Goal: Task Accomplishment & Management: Manage account settings

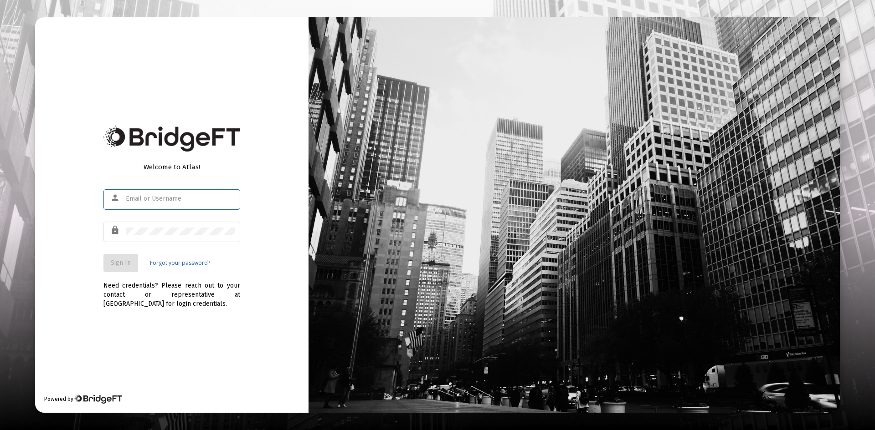
type input "[PERSON_NAME][EMAIL_ADDRESS][DOMAIN_NAME]"
click at [116, 264] on span "Sign In" at bounding box center [121, 263] width 20 height 8
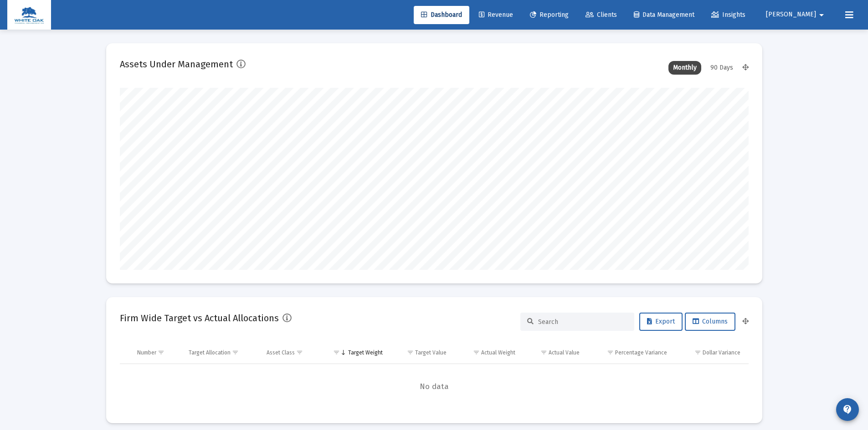
scroll to position [182, 338]
click at [811, 15] on span "[PERSON_NAME]" at bounding box center [791, 15] width 50 height 8
type input "[DATE]"
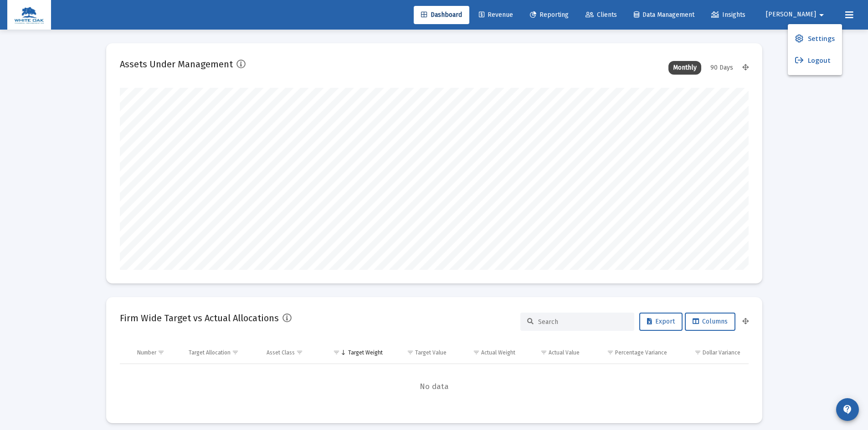
scroll to position [182, 294]
click at [814, 38] on span "Settings" at bounding box center [821, 39] width 27 height 22
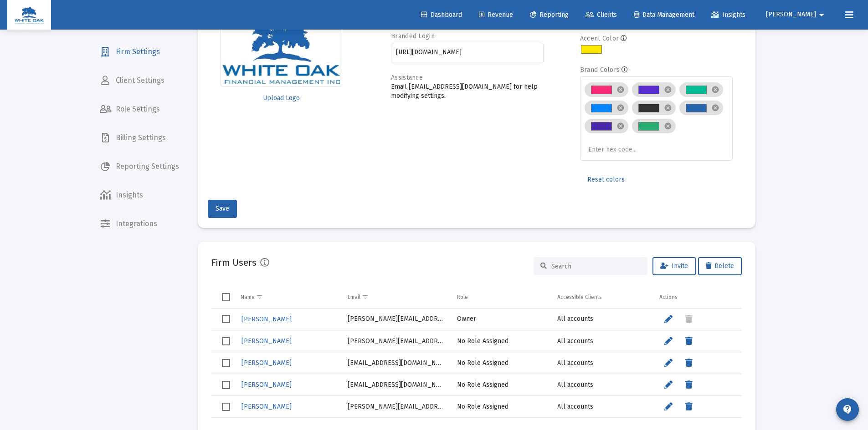
scroll to position [91, 0]
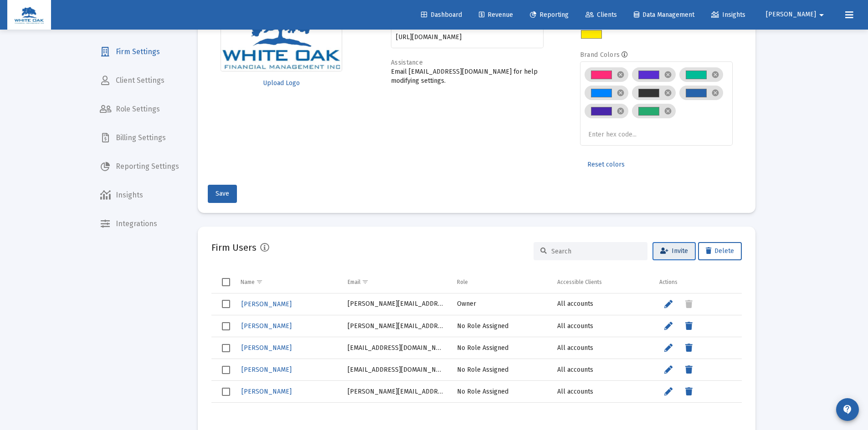
click at [678, 251] on span "Invite" at bounding box center [674, 251] width 28 height 8
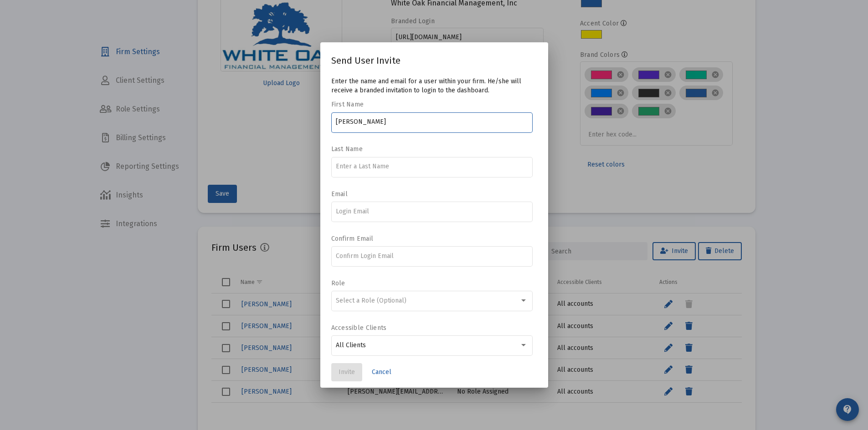
type input "[PERSON_NAME]"
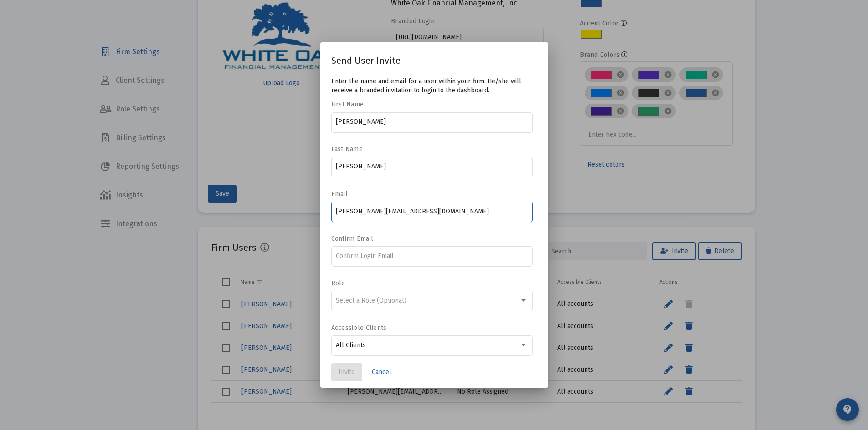
type input "[PERSON_NAME][EMAIL_ADDRESS][DOMAIN_NAME]"
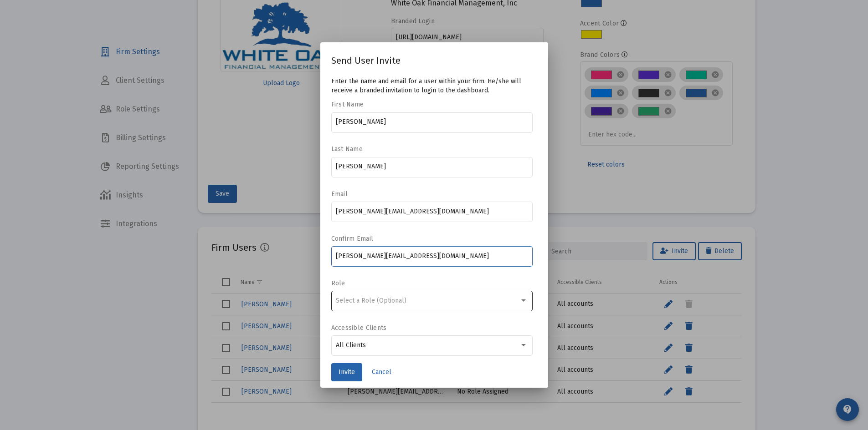
type input "[PERSON_NAME][EMAIL_ADDRESS][DOMAIN_NAME]"
click at [401, 299] on span "Select a Role (Optional)" at bounding box center [371, 301] width 71 height 8
click at [402, 301] on span "Select a Role (Optional)" at bounding box center [371, 301] width 71 height 8
click at [519, 302] on div at bounding box center [523, 300] width 8 height 7
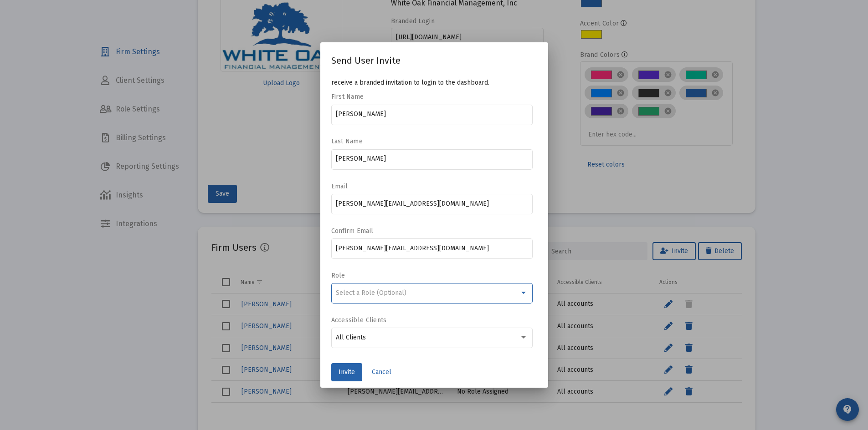
scroll to position [10, 0]
click at [345, 373] on span "Invite" at bounding box center [346, 372] width 16 height 8
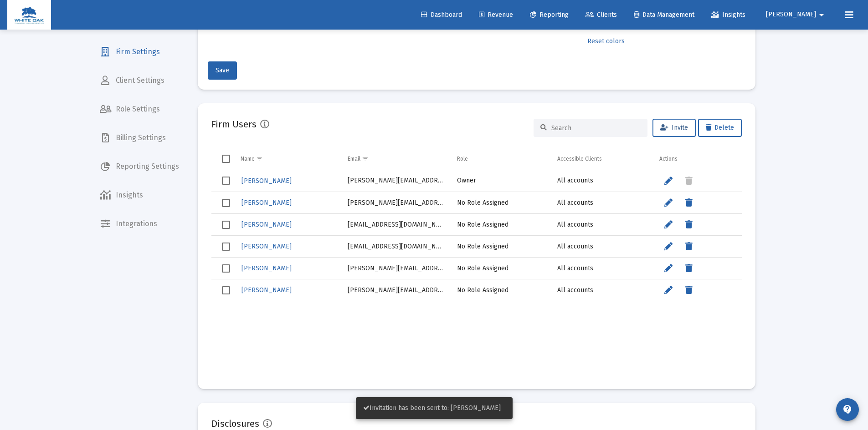
scroll to position [228, 0]
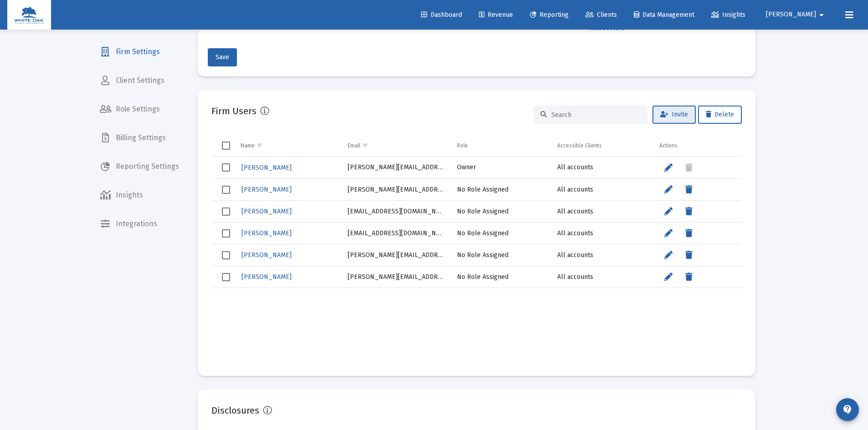
click at [22, 15] on img at bounding box center [29, 15] width 30 height 18
